Goal: Task Accomplishment & Management: Use online tool/utility

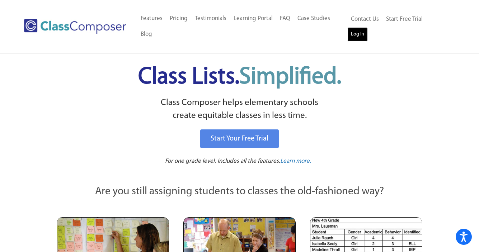
click at [368, 27] on link "Log In" at bounding box center [358, 34] width 20 height 14
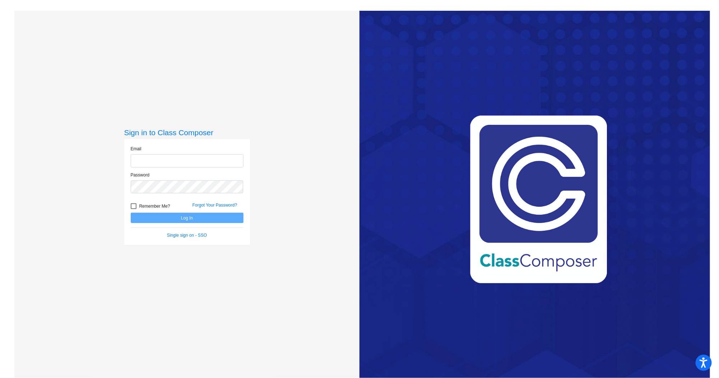
type input "[EMAIL_ADDRESS][DOMAIN_NAME]"
click at [204, 223] on button "Log In" at bounding box center [187, 218] width 113 height 10
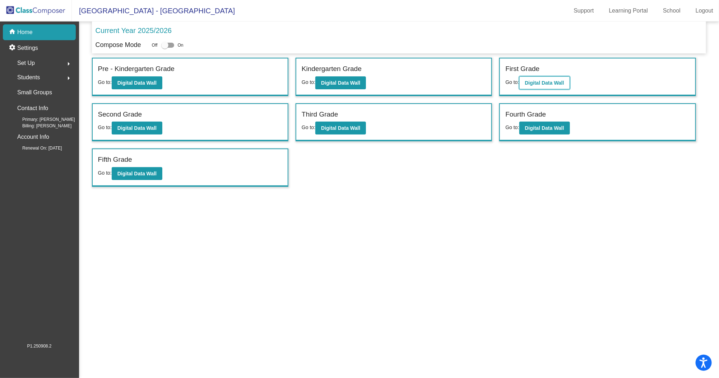
click at [558, 80] on b "Digital Data Wall" at bounding box center [544, 83] width 39 height 6
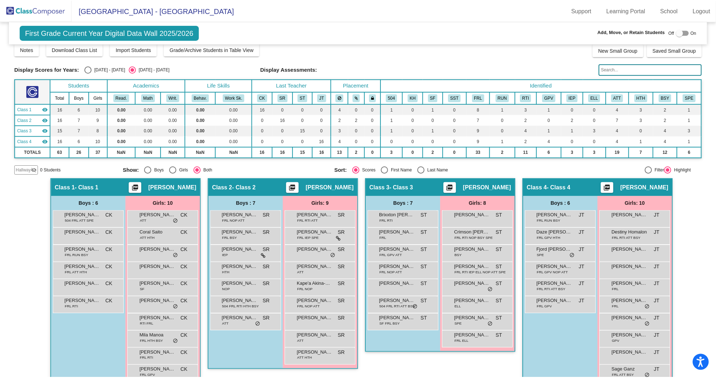
scroll to position [20, 0]
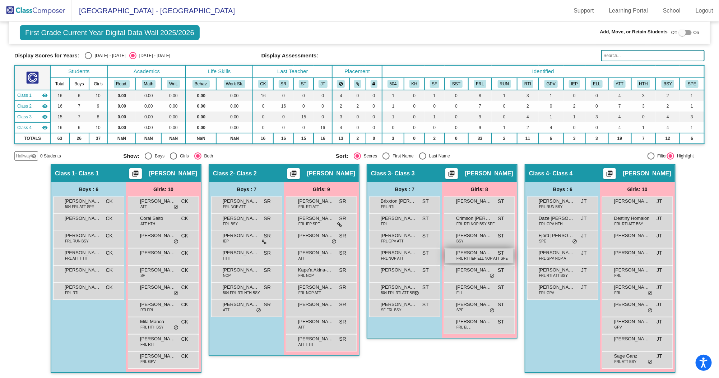
click at [480, 256] on span "FRL RTI IEP ELL NOP ATT SPE" at bounding box center [481, 258] width 51 height 5
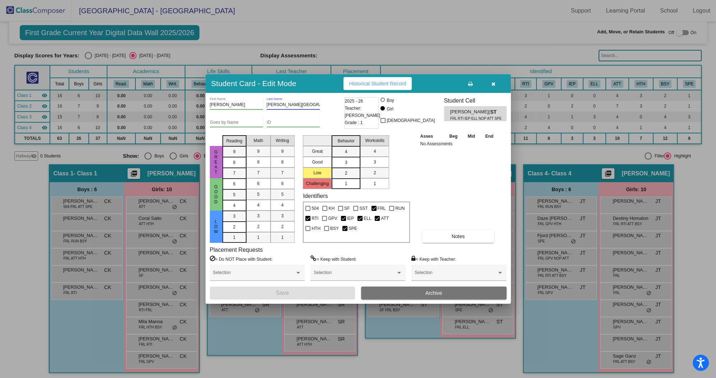
drag, startPoint x: 266, startPoint y: 105, endPoint x: 302, endPoint y: 106, distance: 36.3
click at [302, 106] on input "Mendez-Santiago" at bounding box center [292, 105] width 53 height 5
